Goal: Complete application form: Complete application form

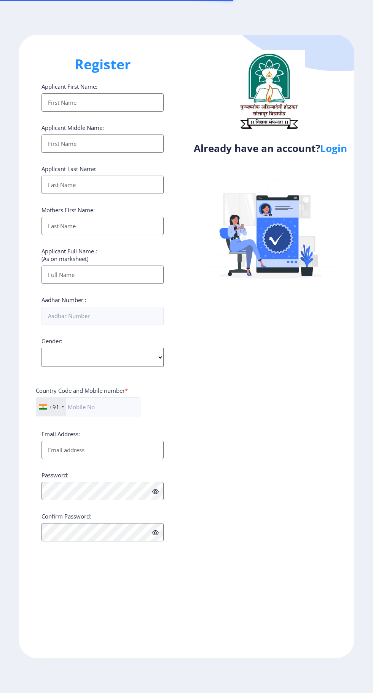
select select
click at [335, 155] on link "Login" at bounding box center [333, 148] width 27 height 14
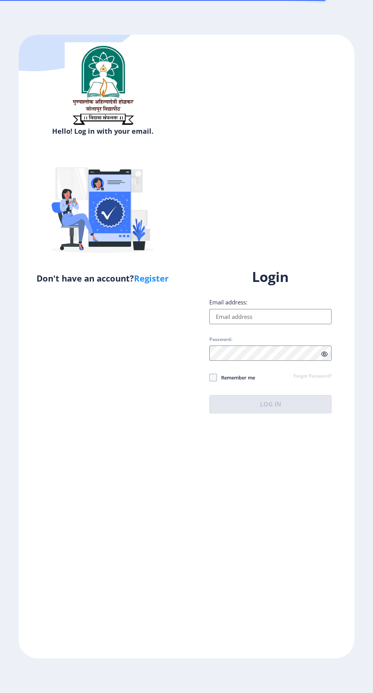
click at [272, 324] on input "Email address:" at bounding box center [270, 316] width 122 height 15
type input "m.r.kulkarni12@gmail.com"
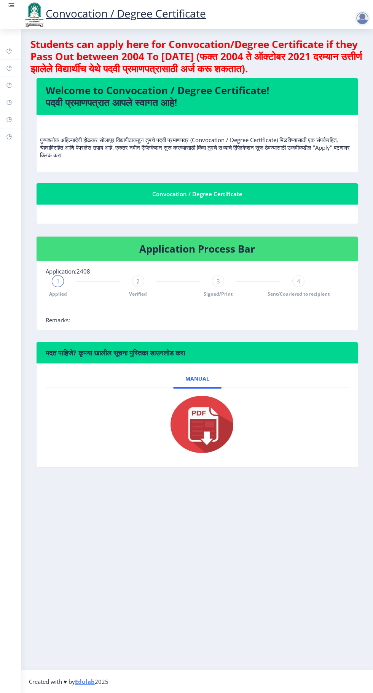
click at [10, 101] on rect at bounding box center [9, 102] width 6 height 6
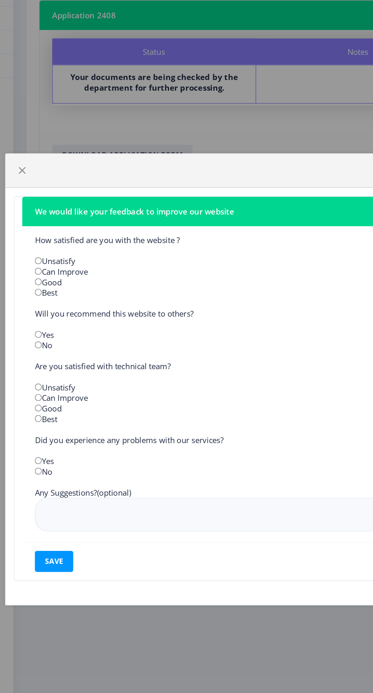
click at [38, 276] on input "radio" at bounding box center [39, 275] width 5 height 5
radio input "true"
click at [39, 281] on input "radio" at bounding box center [39, 283] width 5 height 5
radio input "true"
click at [40, 320] on input "radio" at bounding box center [39, 321] width 5 height 5
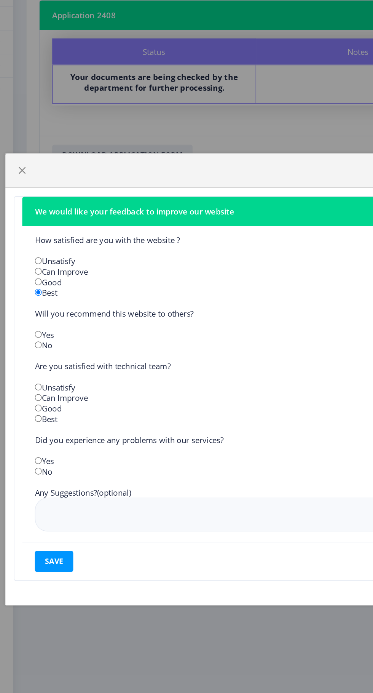
radio input "true"
click at [40, 311] on input "radio" at bounding box center [39, 313] width 5 height 5
radio input "true"
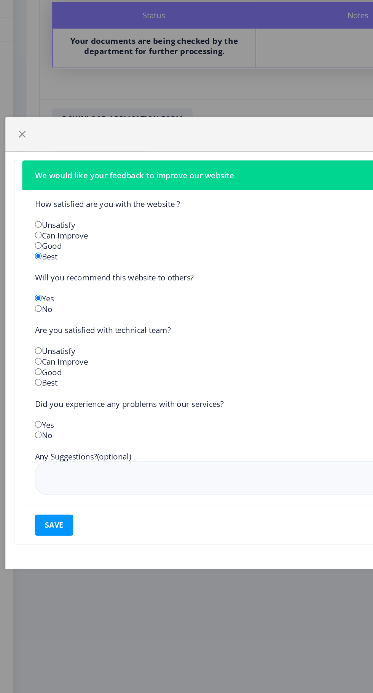
click at [39, 367] on input "radio" at bounding box center [39, 367] width 5 height 5
radio input "true"
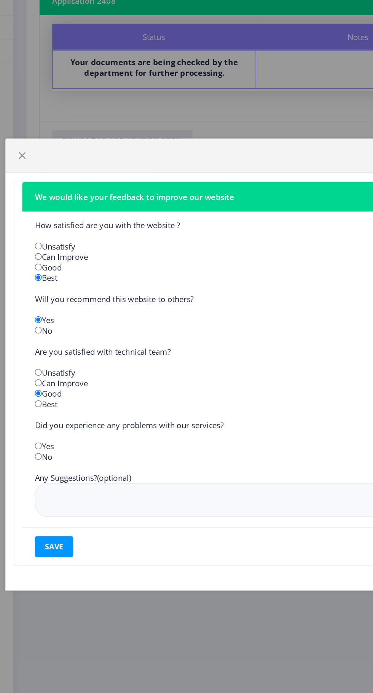
click at [39, 415] on input "radio" at bounding box center [39, 412] width 5 height 5
radio input "true"
click at [47, 486] on button "save" at bounding box center [51, 478] width 28 height 15
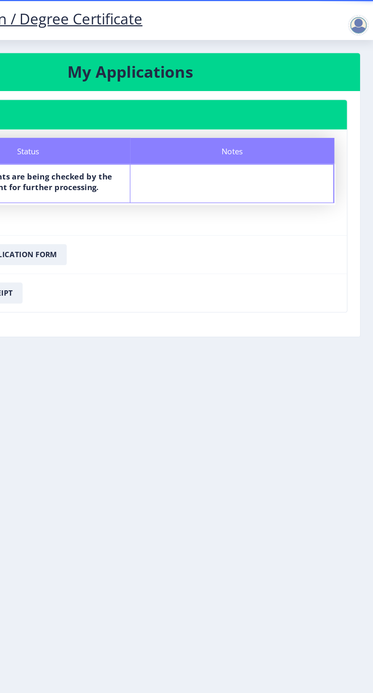
click at [361, 22] on div at bounding box center [362, 18] width 15 height 15
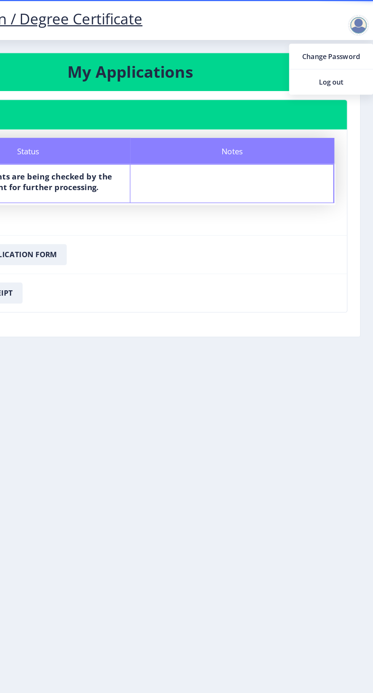
click at [353, 66] on link "Log out" at bounding box center [342, 59] width 61 height 18
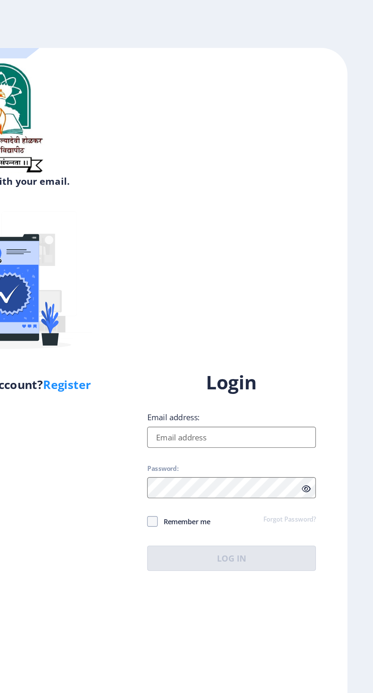
click at [270, 324] on input "Email address:" at bounding box center [270, 316] width 122 height 15
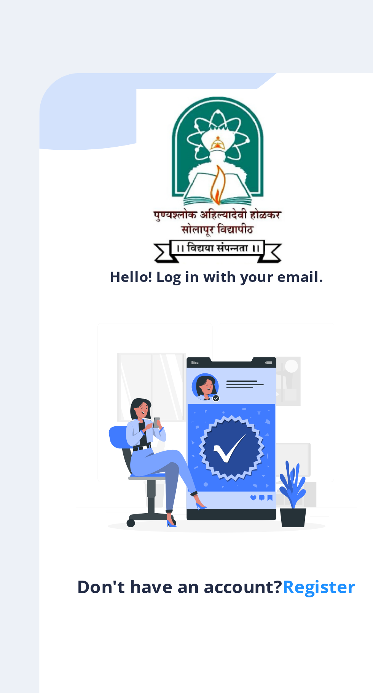
type input "mangeshkulkarni54@gmail.com"
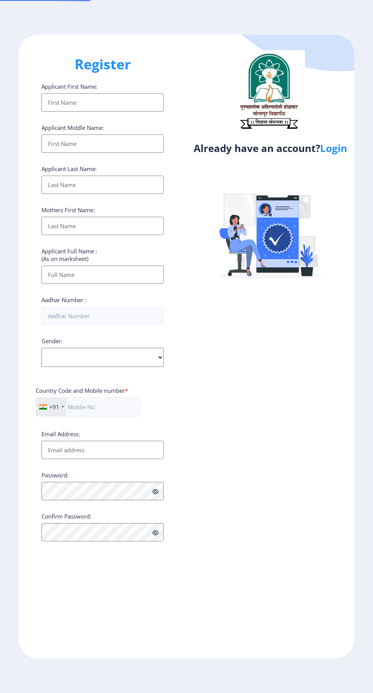
select select
click at [340, 153] on link "Login" at bounding box center [333, 148] width 27 height 14
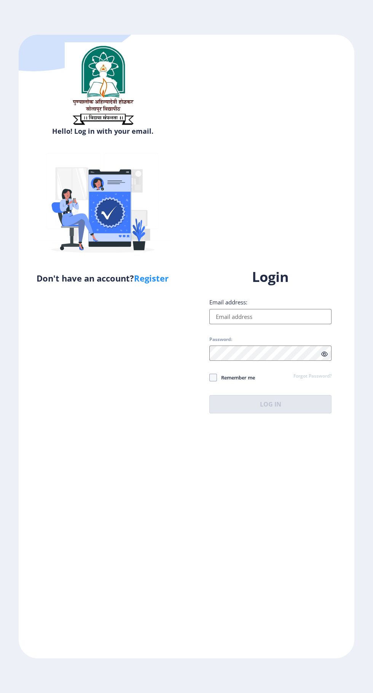
click at [261, 324] on input "Email address:" at bounding box center [270, 316] width 122 height 15
type input "[EMAIL_ADDRESS][DOMAIN_NAME]"
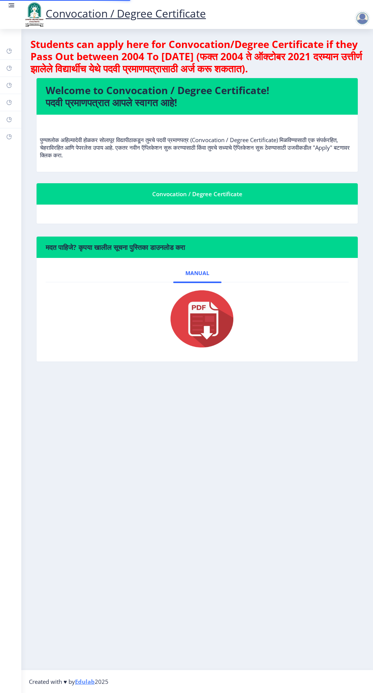
click at [277, 452] on nb-layout-column "Students can apply here for Convocation/Degree Certificate if they Pass Out bet…" at bounding box center [197, 349] width 352 height 640
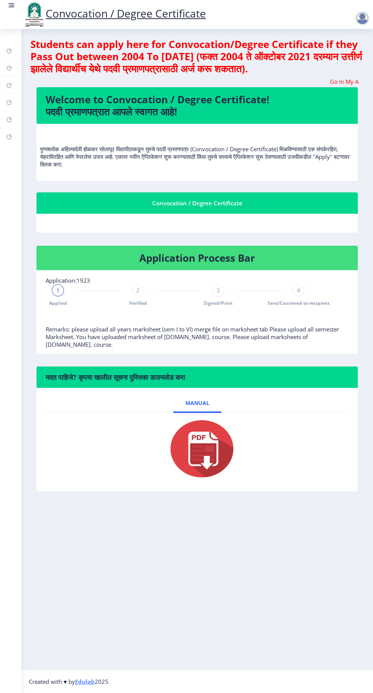
click at [9, 102] on rect at bounding box center [9, 102] width 6 height 6
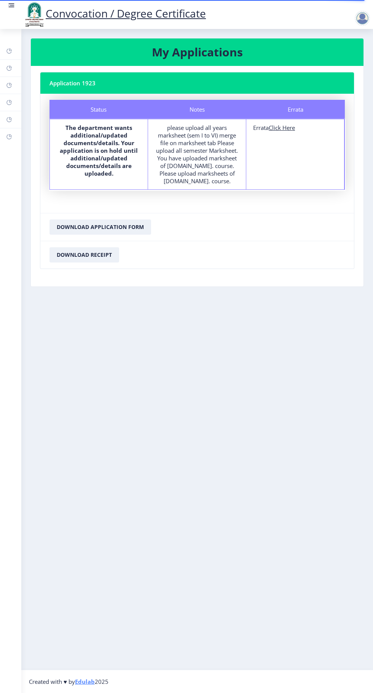
click at [287, 127] on u "Click Here" at bounding box center [282, 128] width 26 height 8
select select
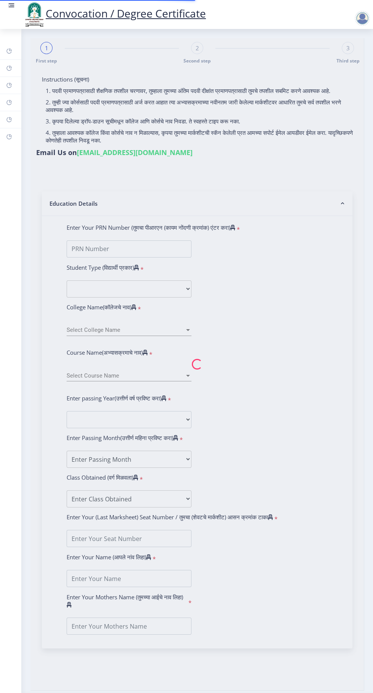
type input "[PERSON_NAME] RAMKRUSHANA KULKARNI"
type input "[PERSON_NAME]"
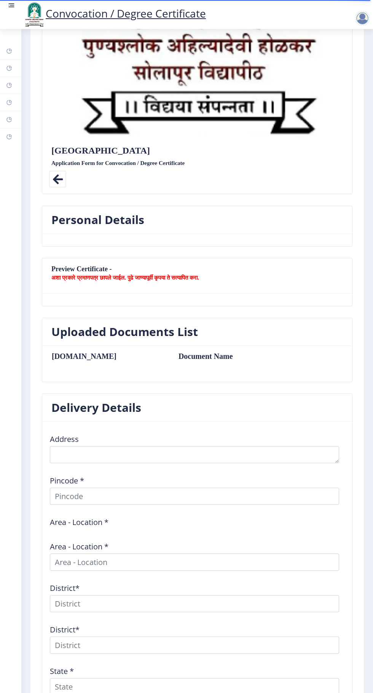
scroll to position [262, 0]
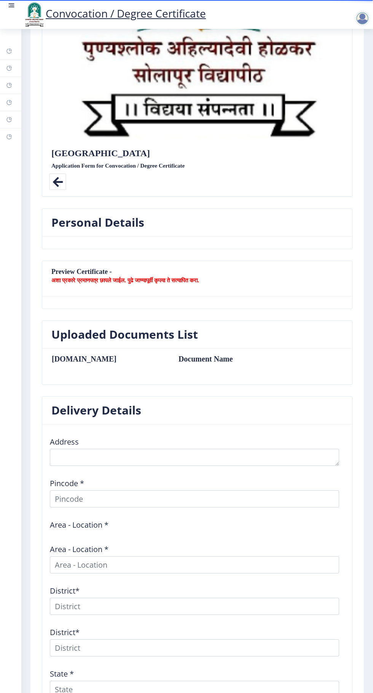
click at [21, 67] on link "Help/FAQ" at bounding box center [10, 68] width 21 height 17
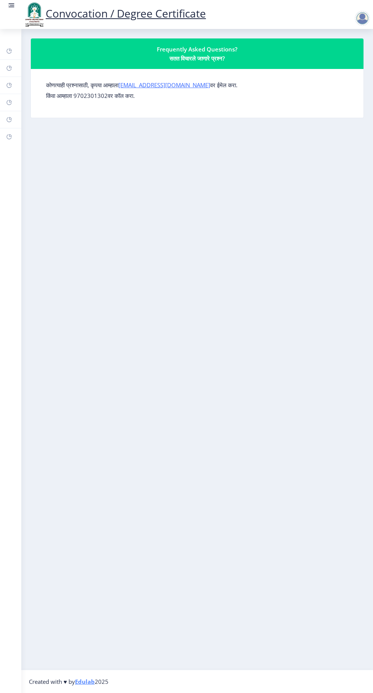
click at [11, 7] on rect at bounding box center [12, 7] width 6 height 1
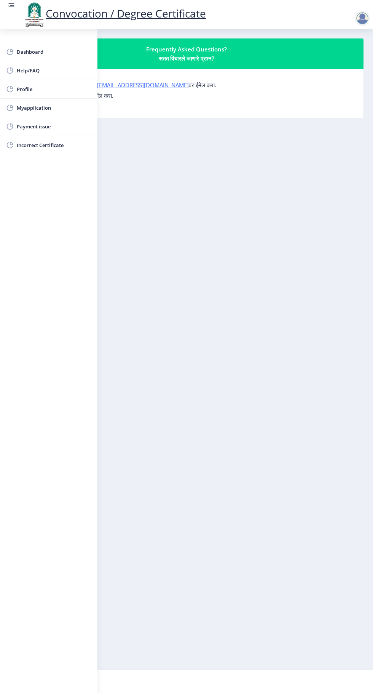
click at [59, 109] on span "Myapplication" at bounding box center [54, 107] width 75 height 9
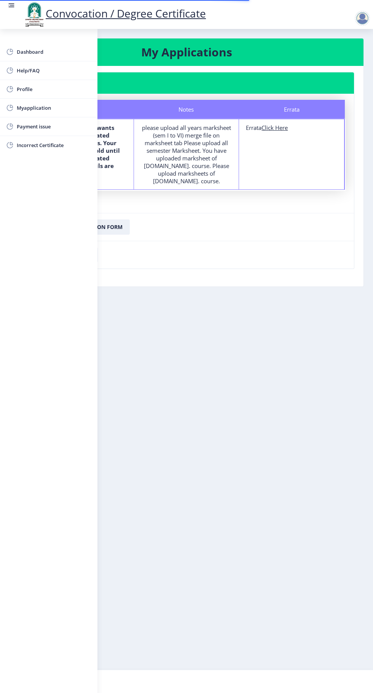
click at [231, 357] on nb-layout-column "My Applications Application 1923 Status Notes Errata Status The department want…" at bounding box center [186, 349] width 373 height 640
click at [11, 5] on rect at bounding box center [12, 5] width 5 height 1
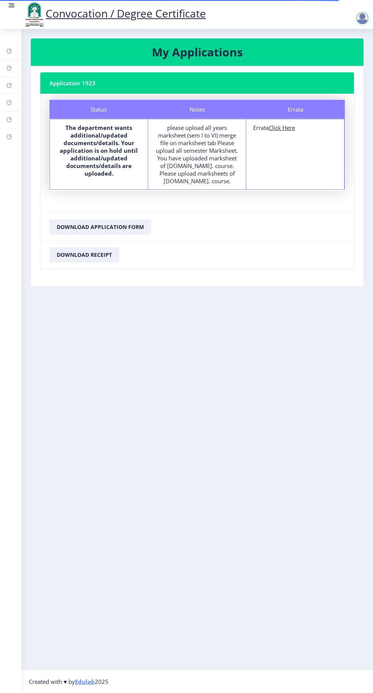
click at [286, 129] on u "Click Here" at bounding box center [282, 128] width 26 height 8
select select
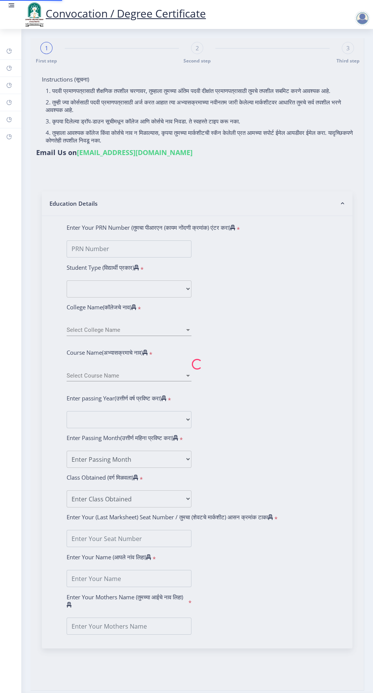
type input "[PERSON_NAME] RAMKRUSHANA KULKARNI"
type input "[PERSON_NAME]"
type input "2011032500086491"
select select "Regular"
select select "2019"
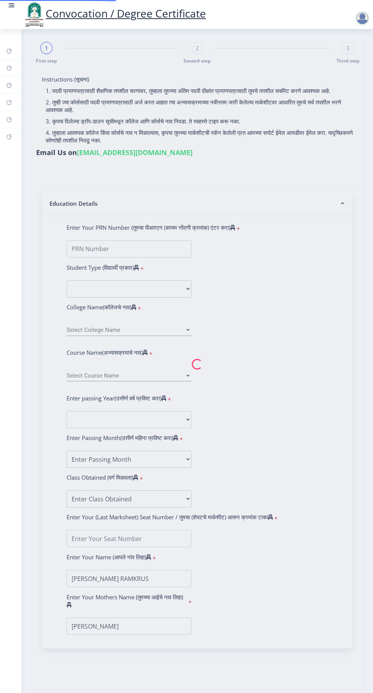
select select "December"
select select "Grade C"
type input "541683"
type input "[PERSON_NAME]"
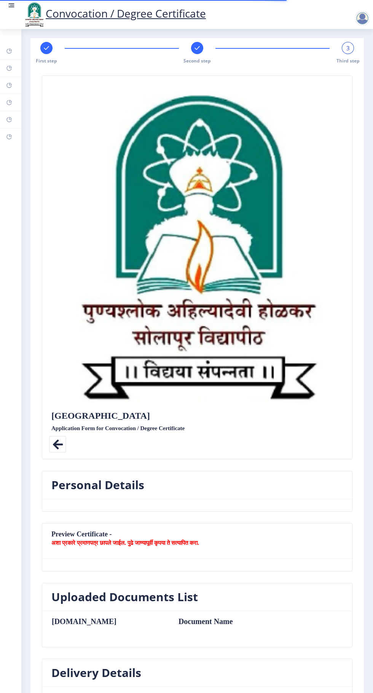
click at [193, 45] on rect at bounding box center [197, 48] width 8 height 8
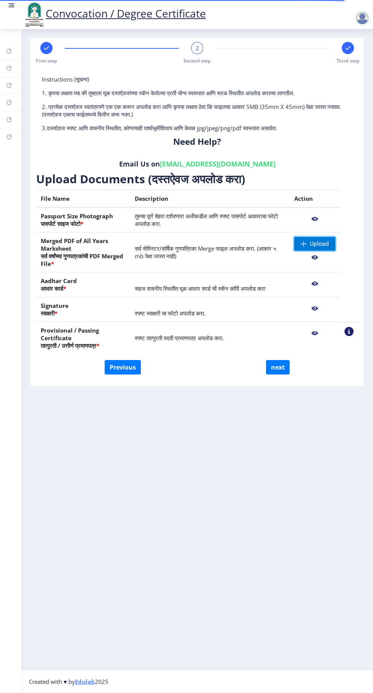
click at [314, 249] on span "Upload" at bounding box center [314, 244] width 41 height 14
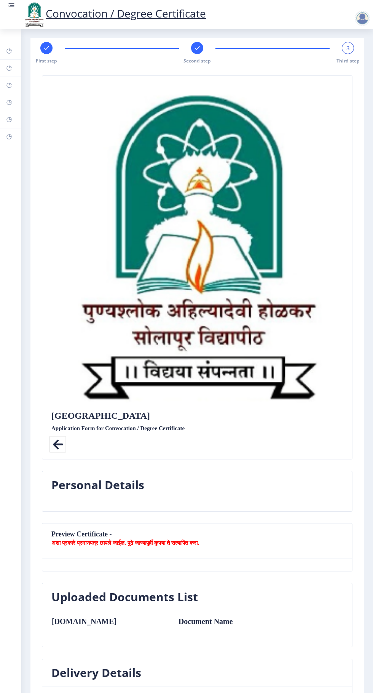
click at [196, 48] on rect at bounding box center [197, 48] width 8 height 8
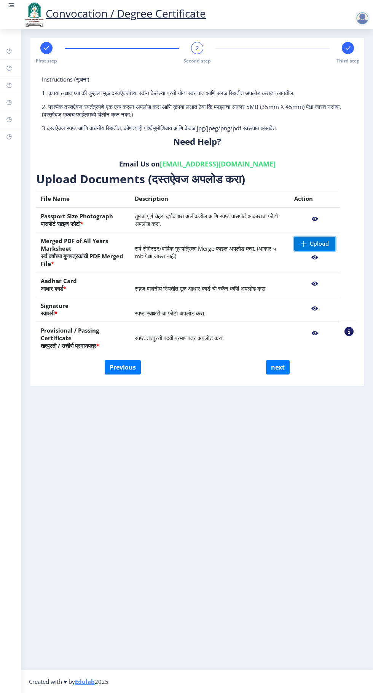
click at [313, 243] on span "Upload" at bounding box center [319, 244] width 19 height 8
